Goal: Information Seeking & Learning: Check status

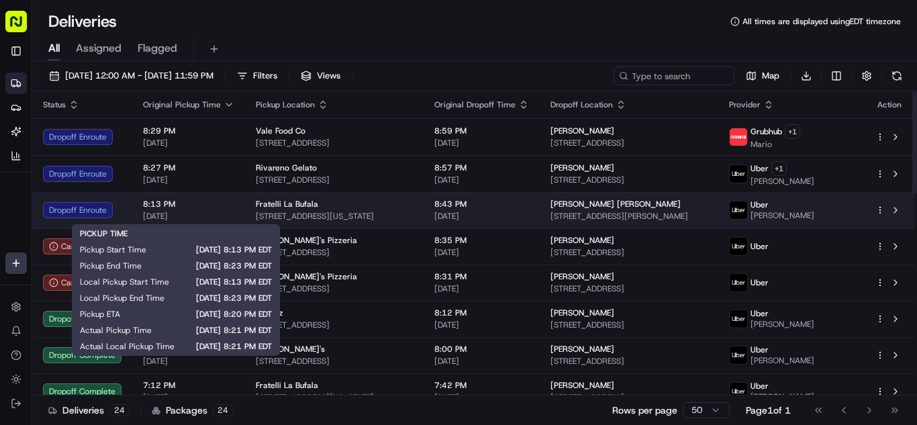
click at [188, 208] on span "8:13 PM" at bounding box center [188, 204] width 91 height 11
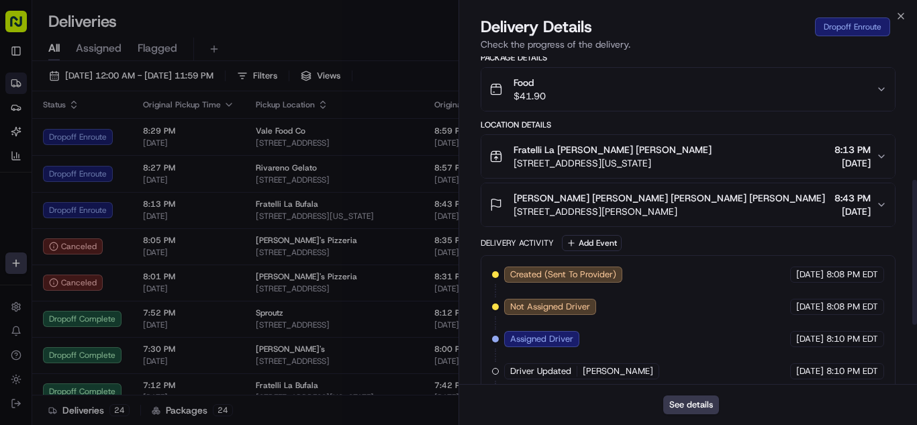
scroll to position [412, 0]
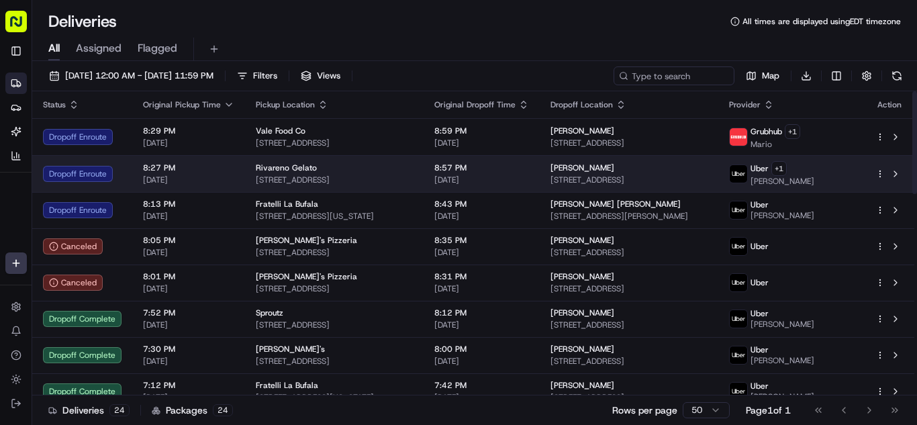
click at [221, 183] on span "[DATE]" at bounding box center [188, 180] width 91 height 11
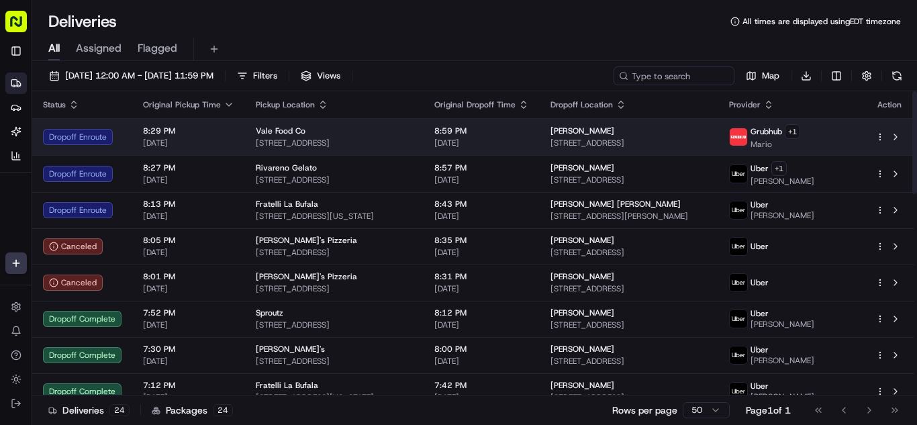
click at [226, 140] on span "[DATE]" at bounding box center [188, 143] width 91 height 11
click at [209, 140] on span "[DATE]" at bounding box center [188, 143] width 91 height 11
click at [212, 129] on span "8:29 PM" at bounding box center [188, 131] width 91 height 11
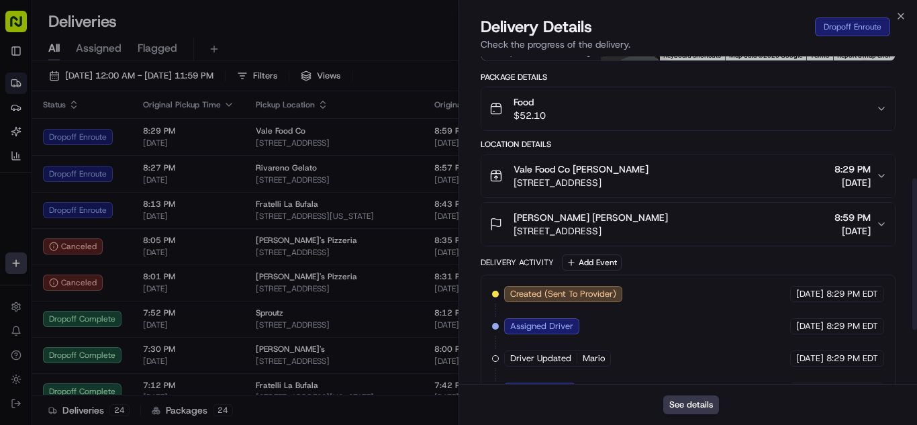
scroll to position [269, 0]
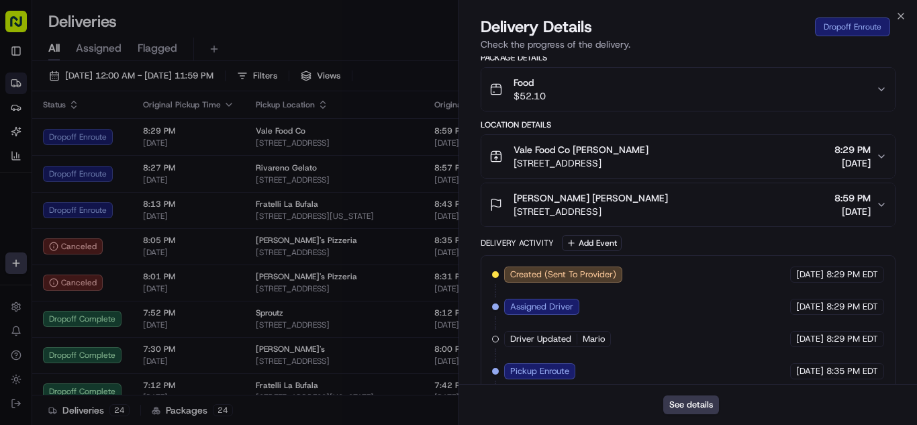
click at [629, 92] on div "Food $52.10" at bounding box center [683, 89] width 387 height 27
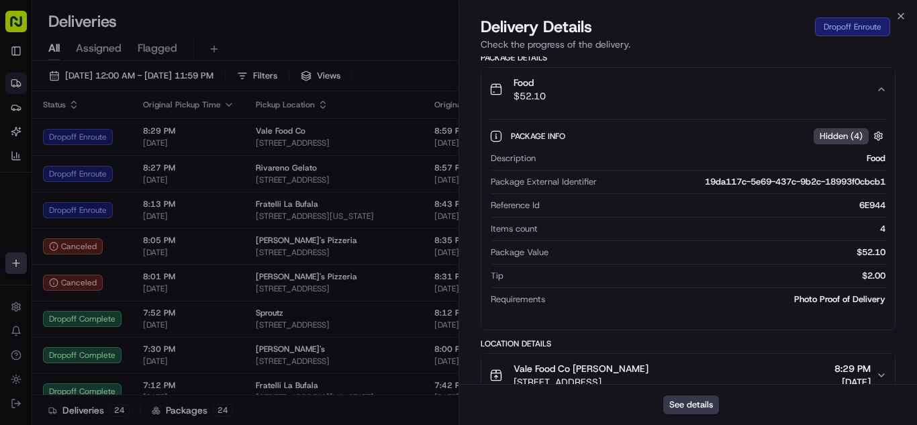
click at [629, 92] on div "Food $52.10" at bounding box center [683, 89] width 387 height 27
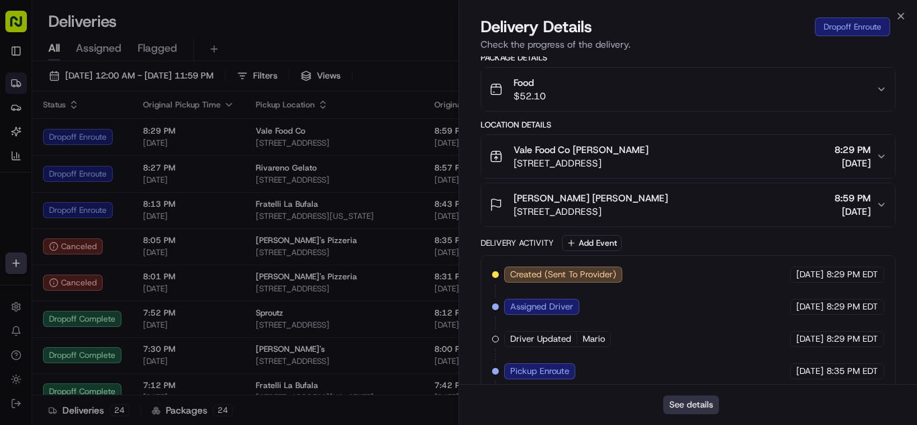
click at [713, 410] on button "See details" at bounding box center [692, 405] width 56 height 19
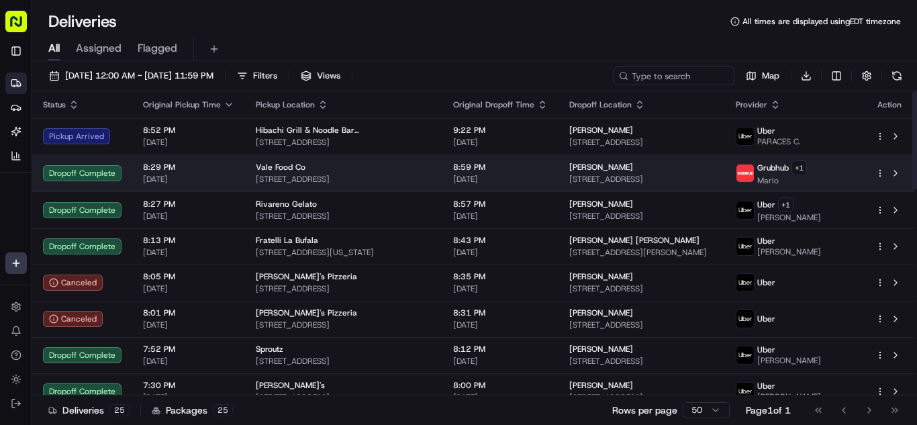
click at [246, 158] on td "Vale Food Co [STREET_ADDRESS]" at bounding box center [343, 172] width 197 height 37
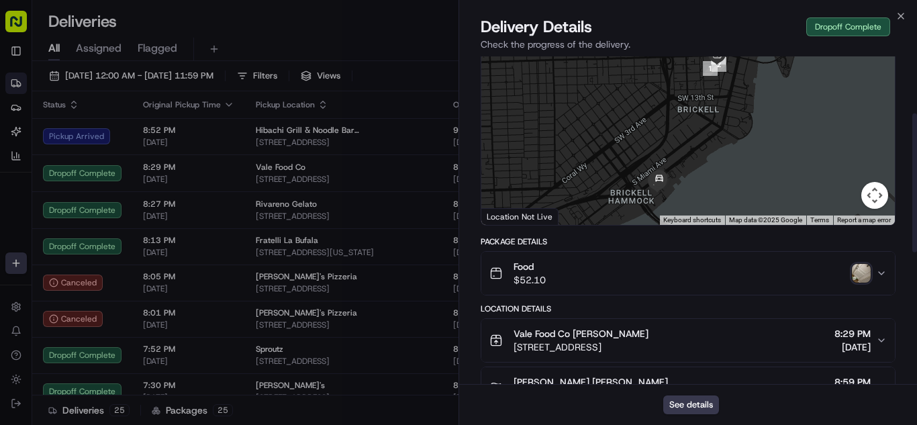
scroll to position [134, 0]
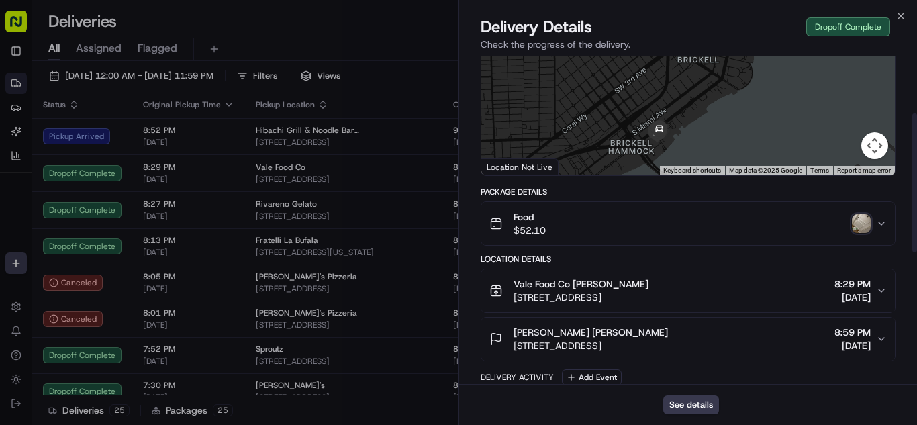
click at [623, 218] on div "Food $52.10" at bounding box center [683, 223] width 387 height 27
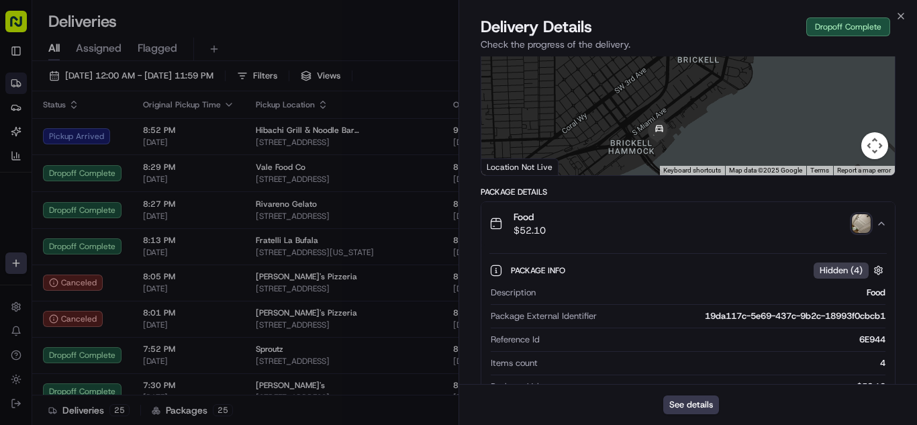
click at [623, 218] on div "Food $52.10" at bounding box center [683, 223] width 387 height 27
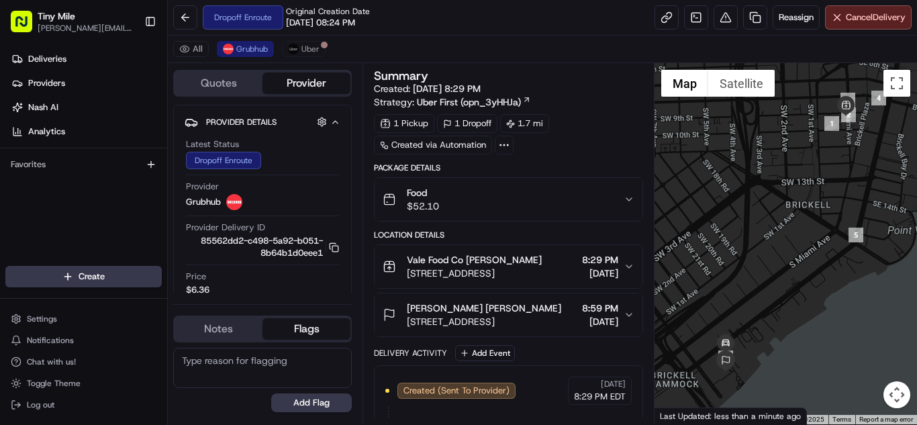
click at [486, 202] on div "Food $52.10" at bounding box center [503, 199] width 241 height 27
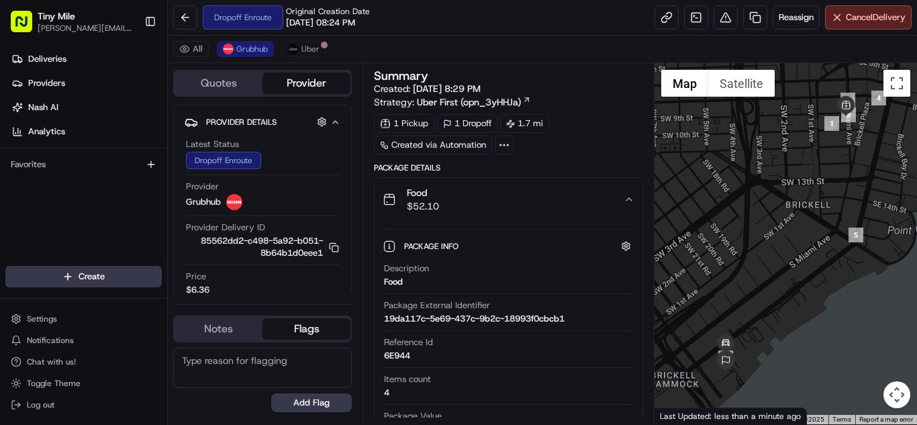
click at [486, 202] on div "Food $52.10" at bounding box center [503, 199] width 241 height 27
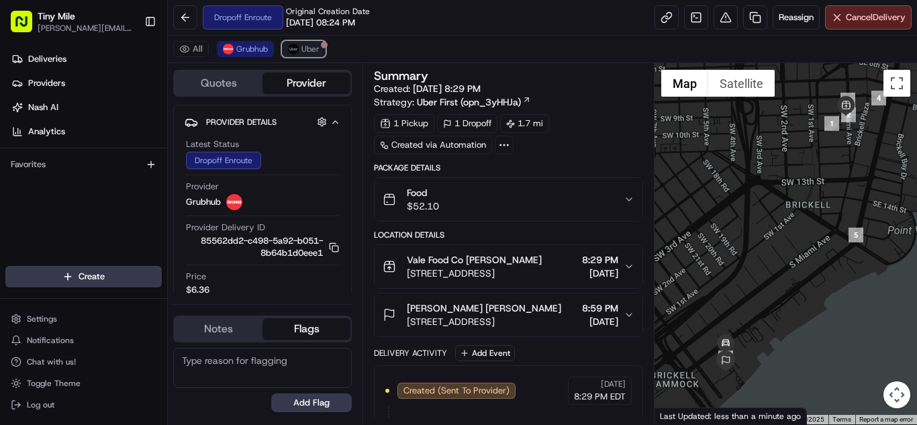
click at [309, 50] on span "Uber" at bounding box center [311, 49] width 18 height 11
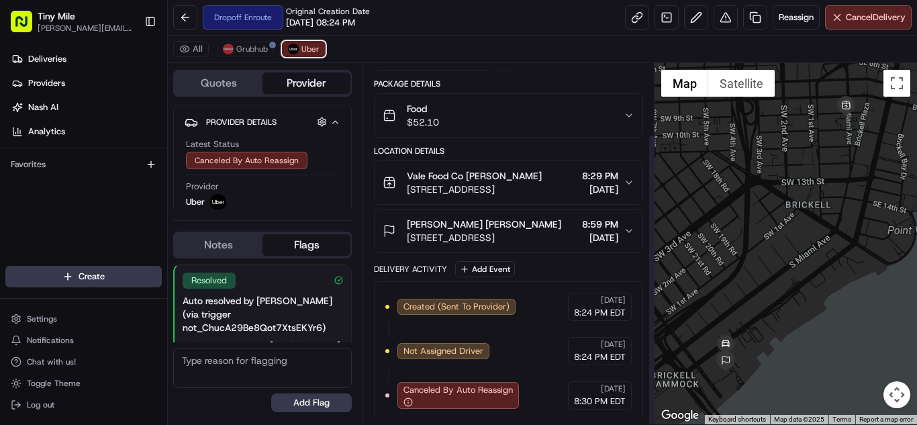
scroll to position [87, 0]
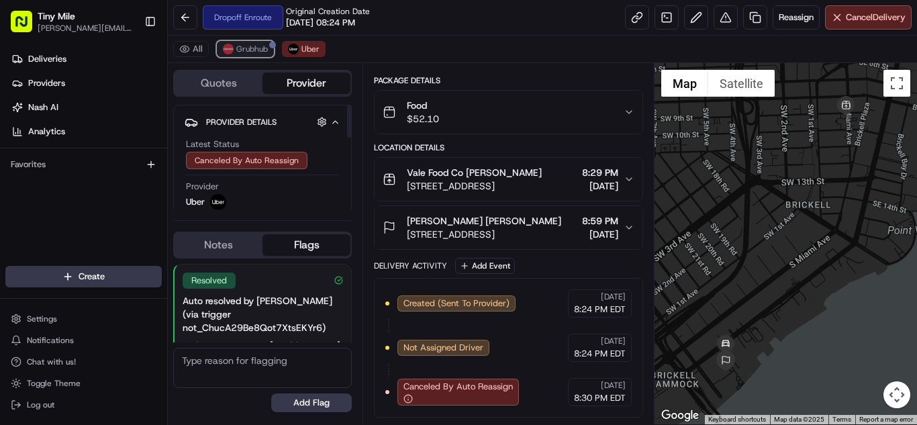
click at [253, 54] on span "Grubhub" at bounding box center [252, 49] width 32 height 11
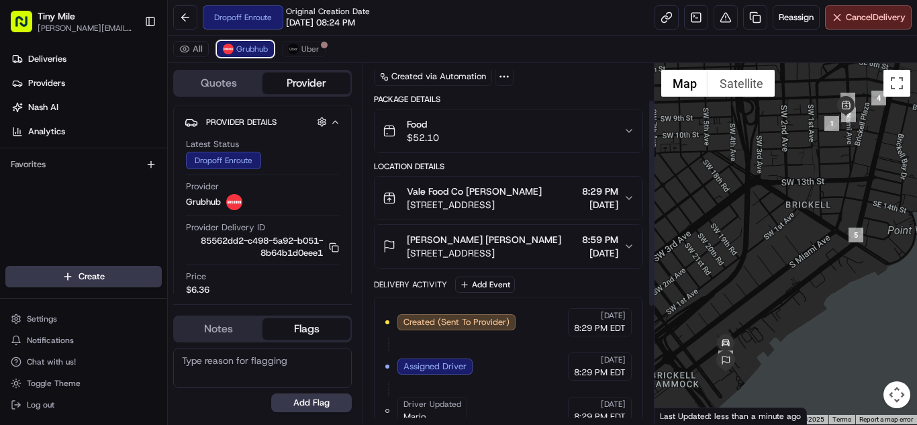
scroll to position [63, 0]
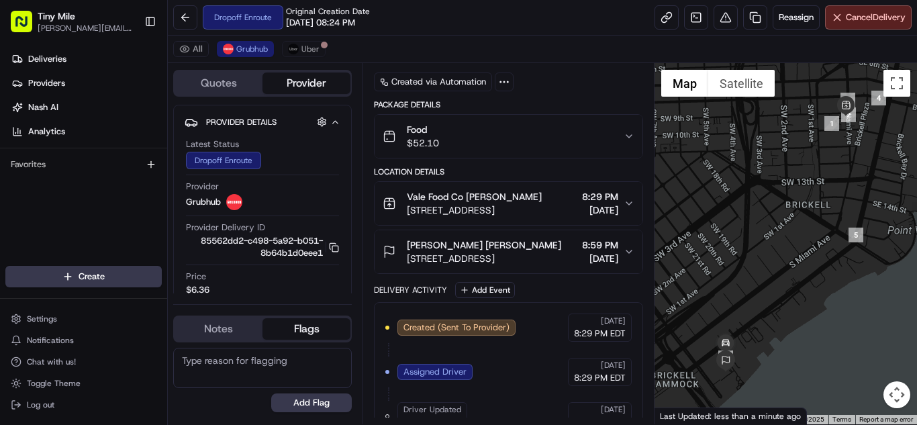
click at [512, 132] on div "Food $52.10" at bounding box center [503, 136] width 241 height 27
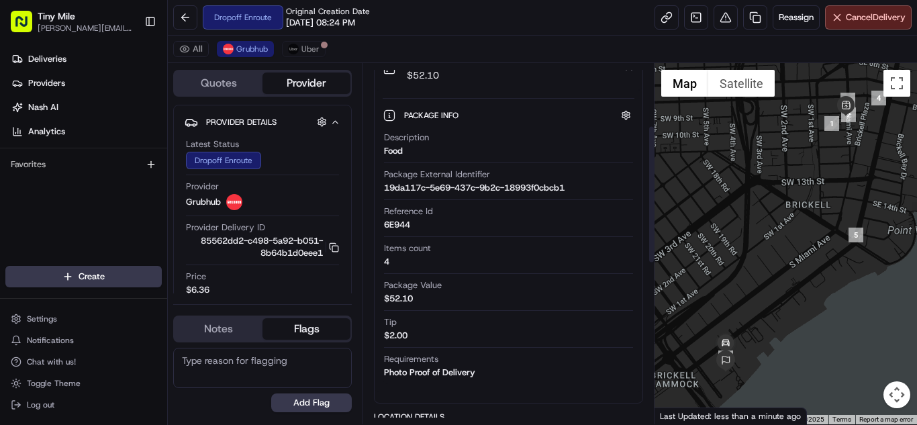
scroll to position [197, 0]
